Goal: Task Accomplishment & Management: Manage account settings

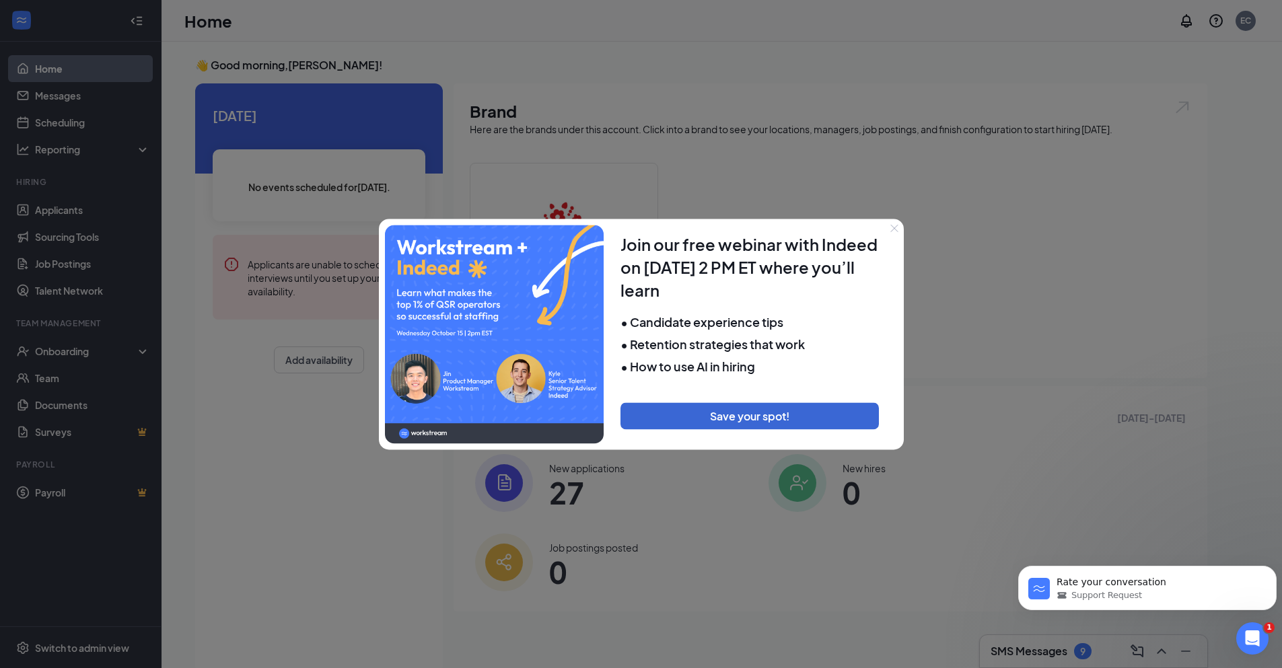
click at [890, 226] on icon "Close" at bounding box center [894, 228] width 8 height 8
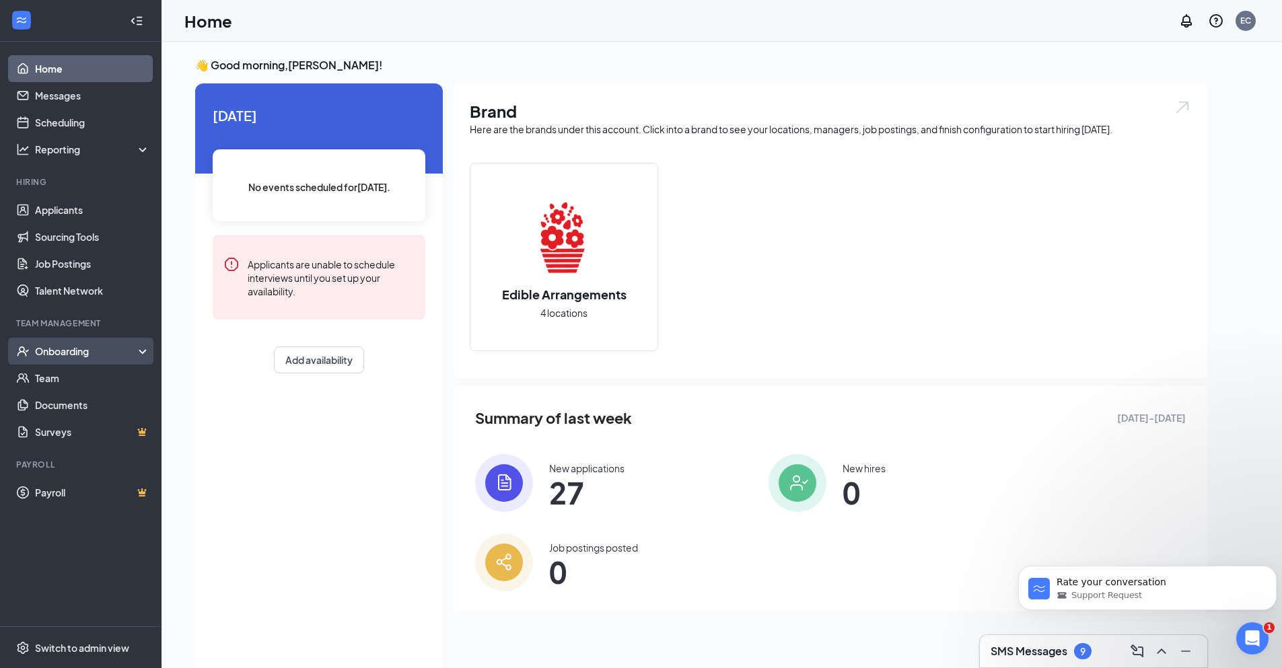
click at [60, 349] on div "Onboarding" at bounding box center [87, 351] width 104 height 13
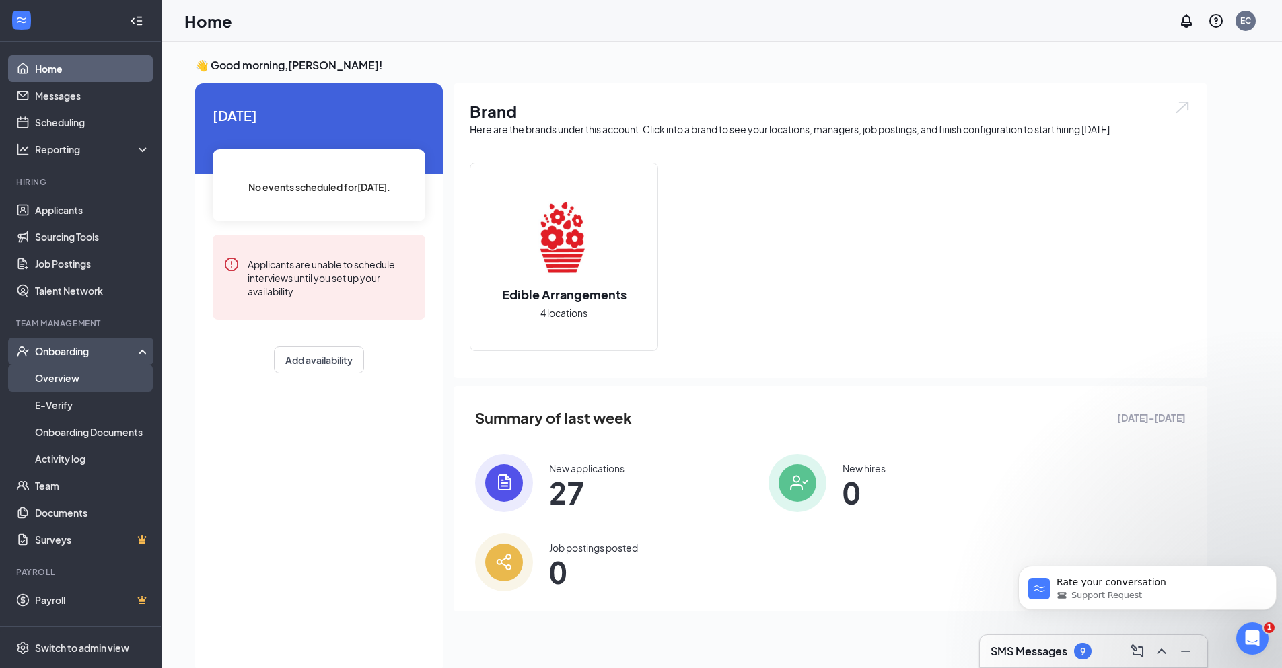
click at [51, 376] on link "Overview" at bounding box center [92, 378] width 115 height 27
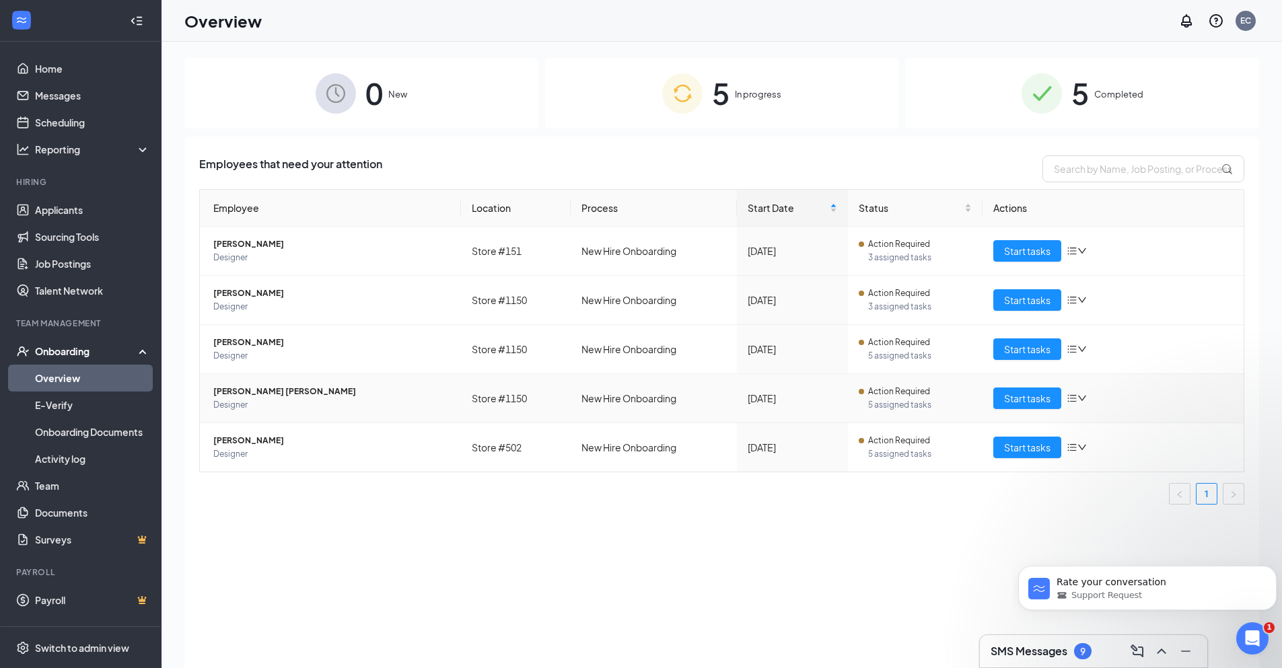
click at [259, 392] on span "Giselle Sanchez Martinez" at bounding box center [331, 391] width 237 height 13
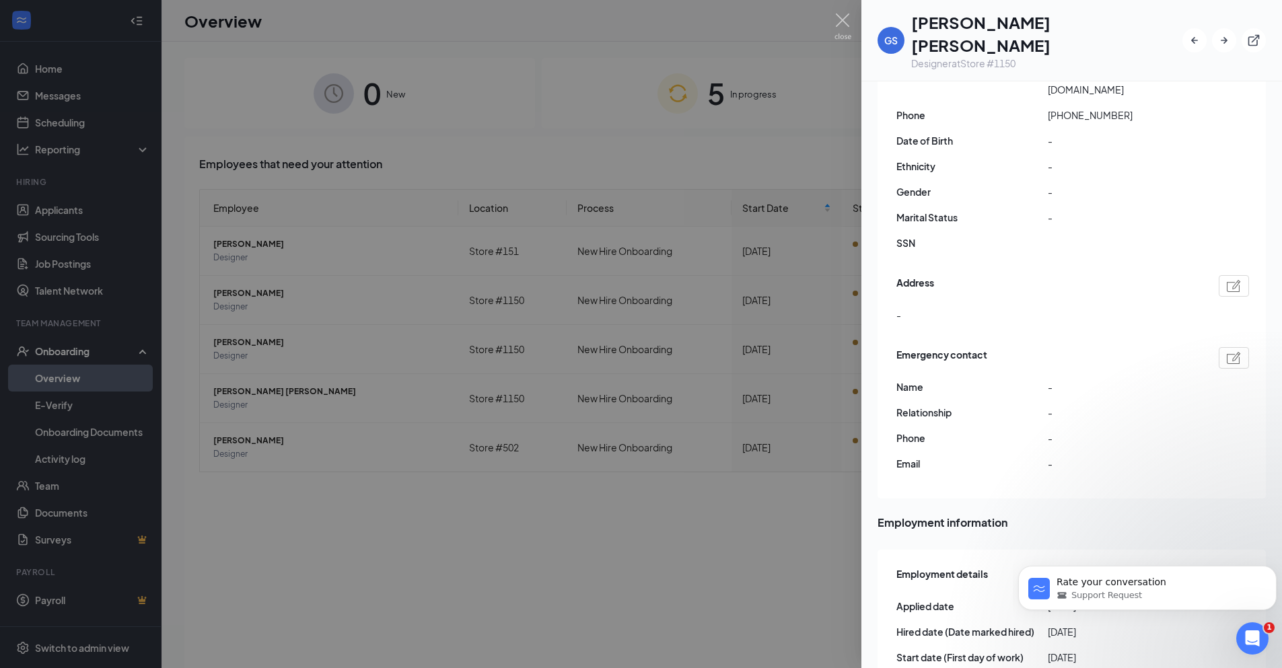
scroll to position [57, 0]
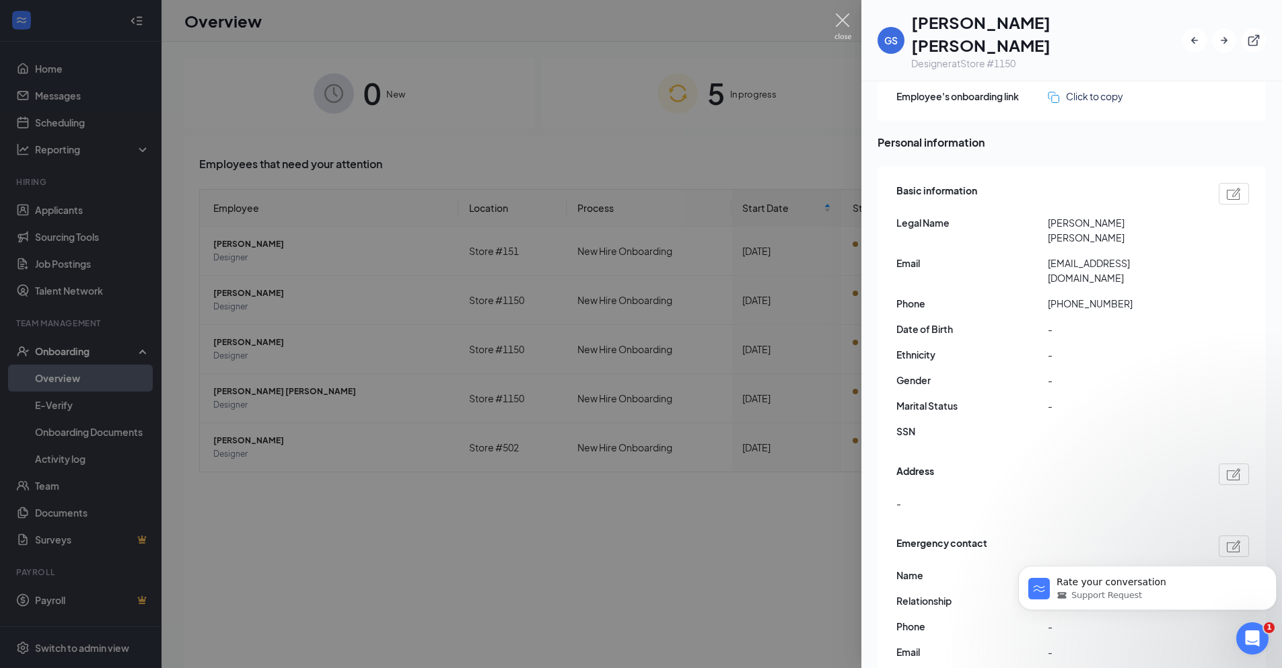
click at [843, 27] on img at bounding box center [842, 26] width 17 height 26
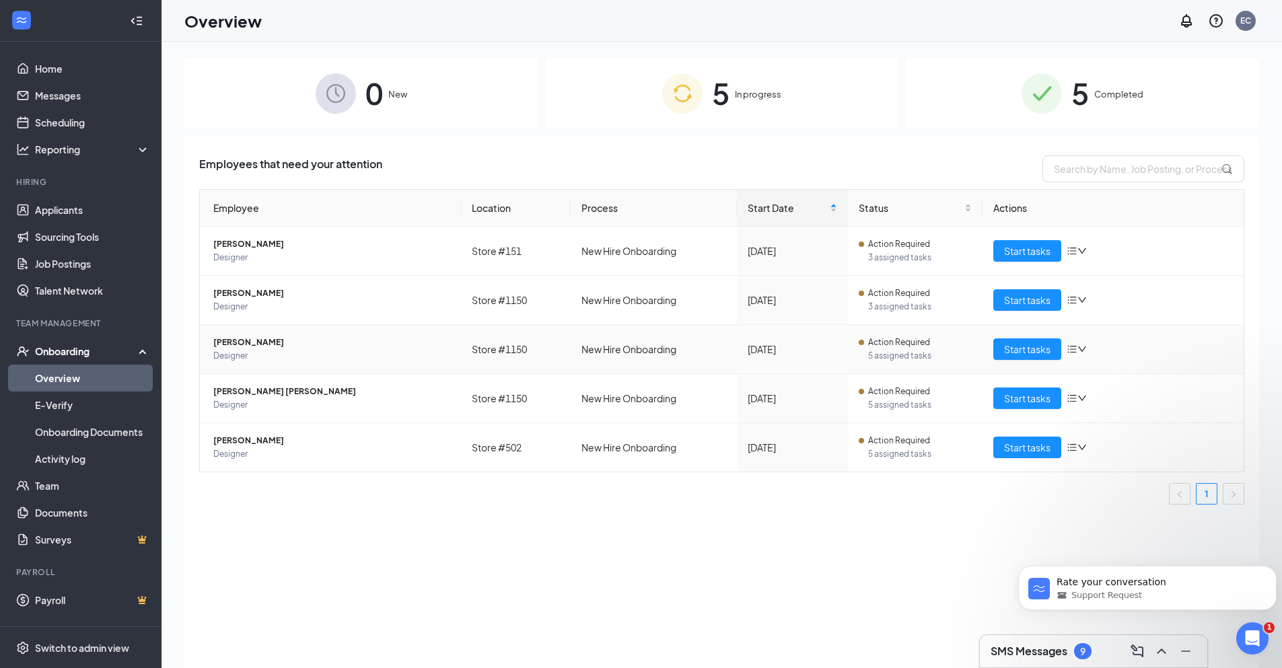
click at [260, 345] on span "Zitlaly Garcia" at bounding box center [331, 342] width 237 height 13
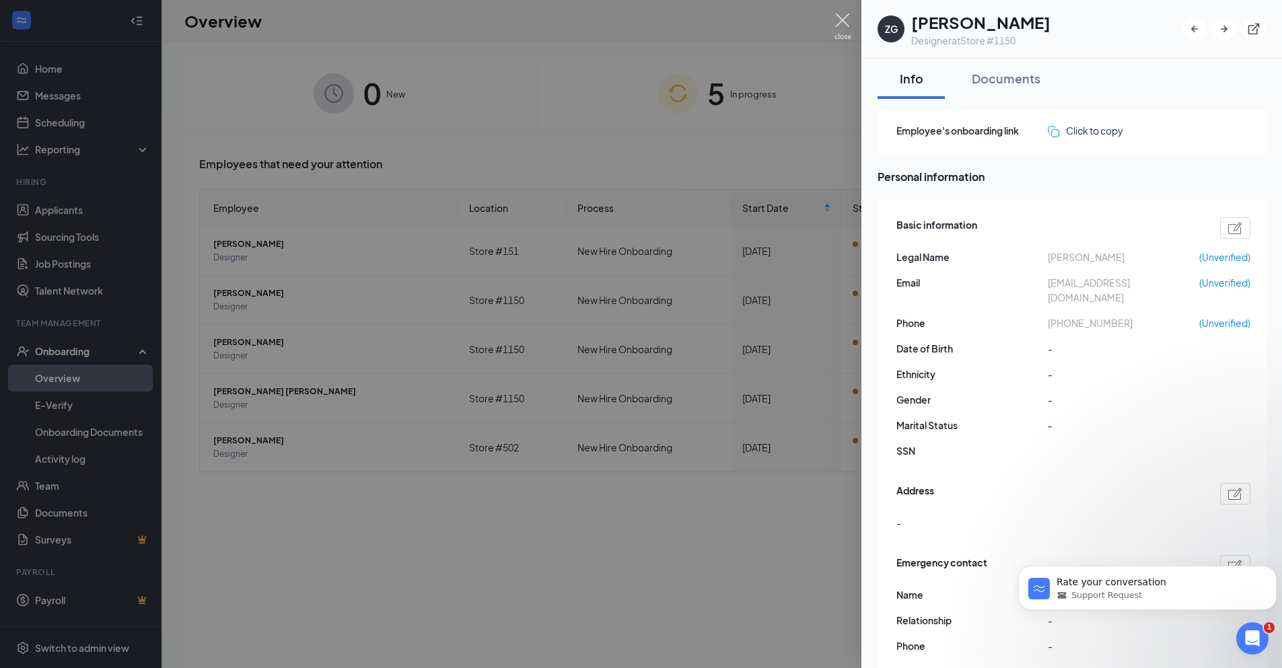
click at [842, 20] on img at bounding box center [842, 26] width 17 height 26
